Goal: Navigation & Orientation: Find specific page/section

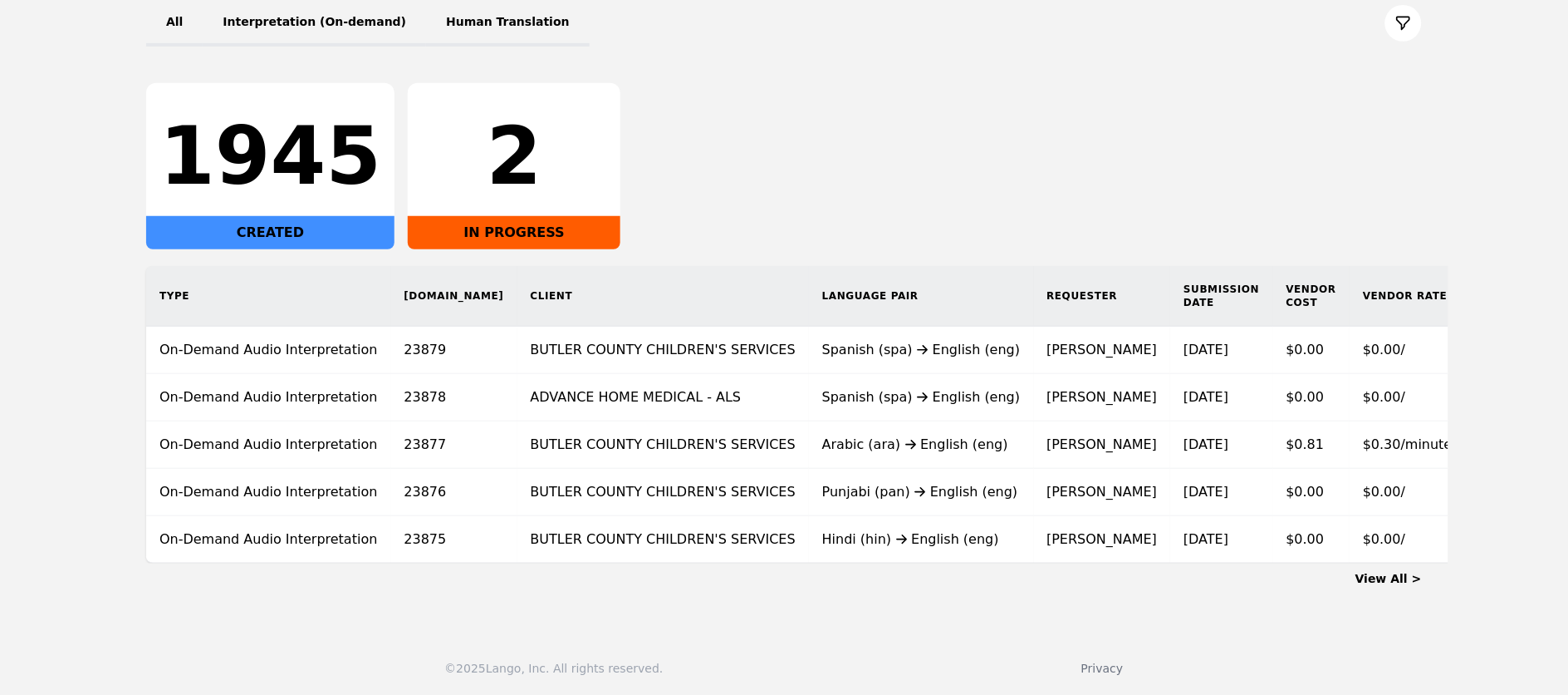
scroll to position [212, 0]
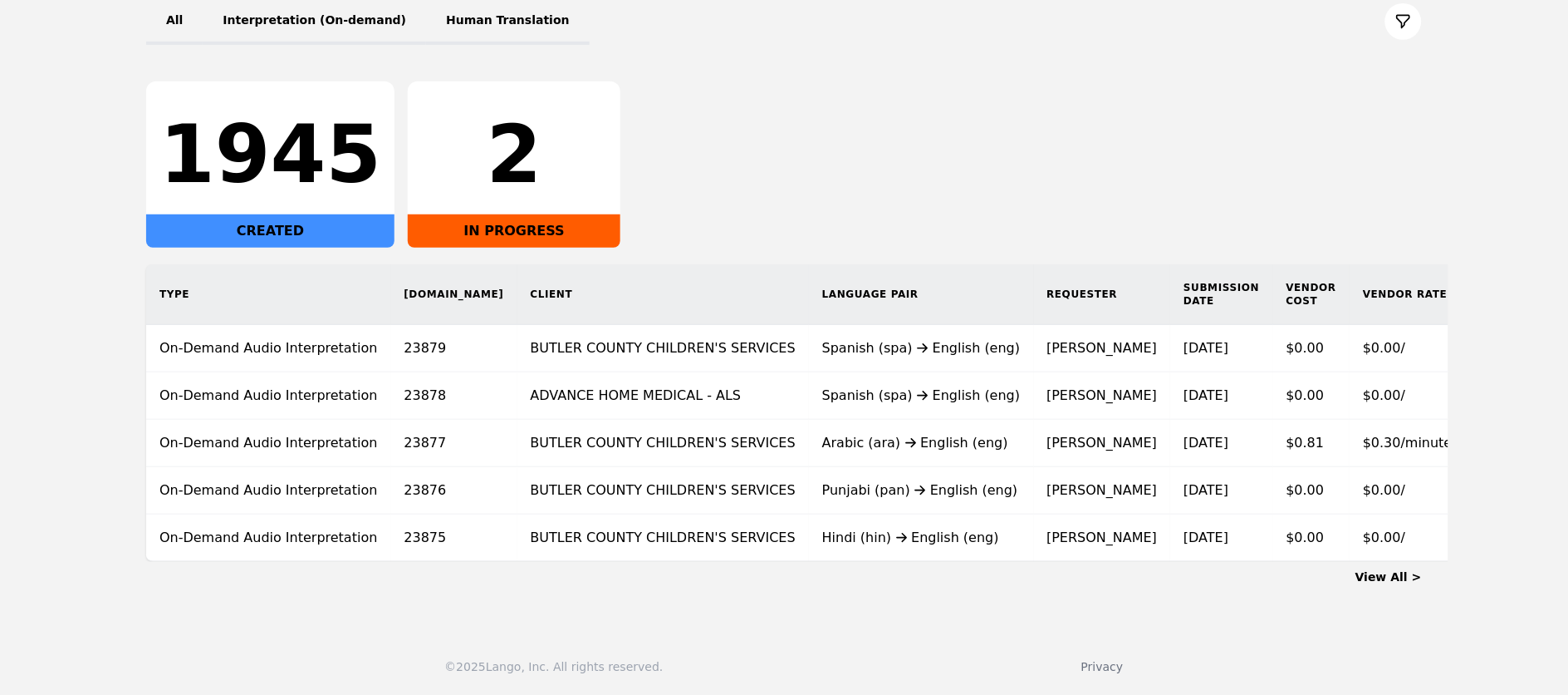
click at [1396, 583] on link "View All >" at bounding box center [1388, 577] width 66 height 13
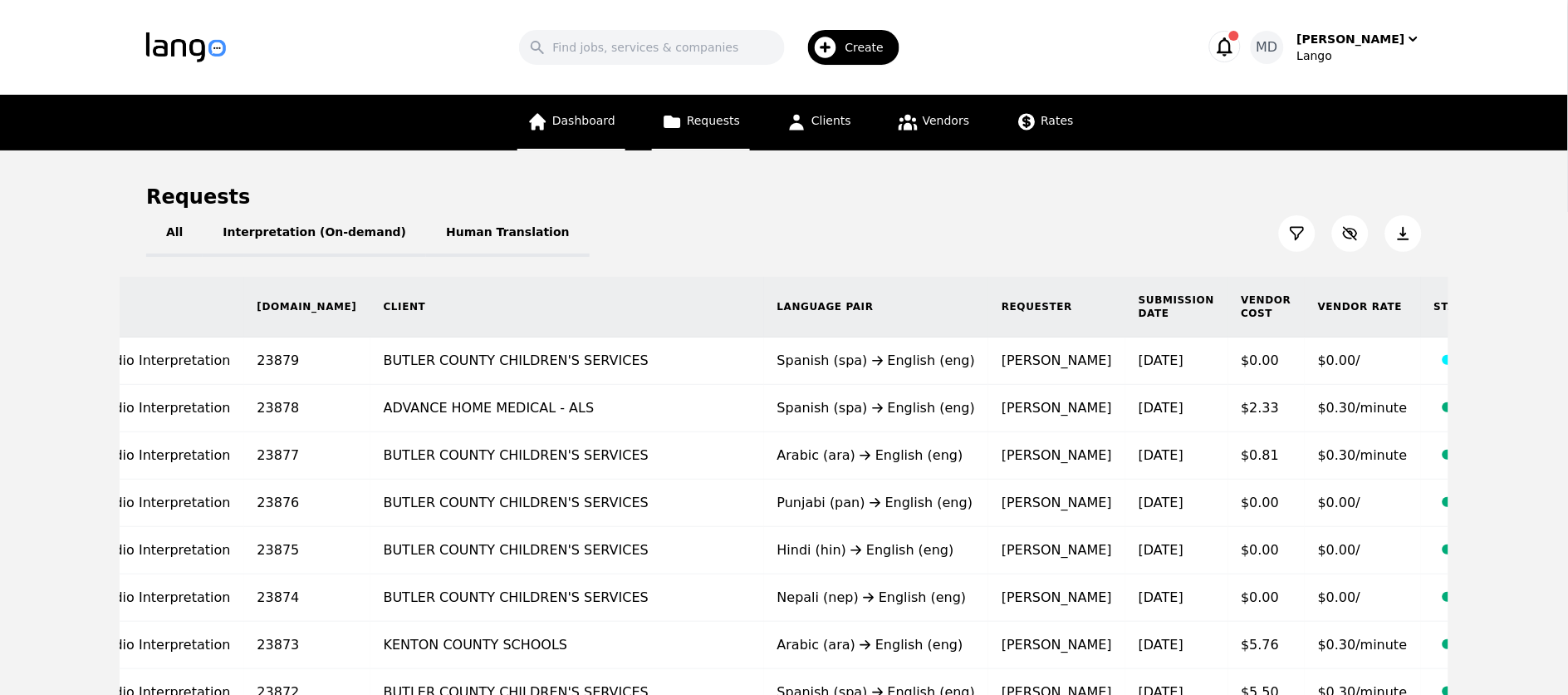
click at [564, 107] on link "Dashboard" at bounding box center [571, 123] width 108 height 55
